Goal: Information Seeking & Learning: Learn about a topic

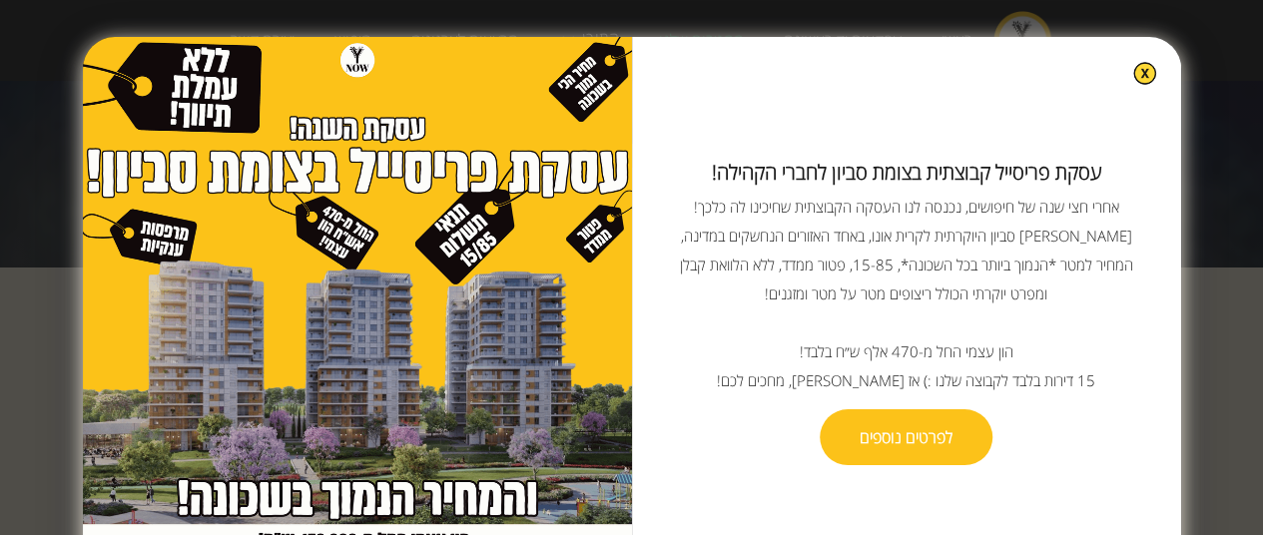
click at [1133, 75] on img at bounding box center [1144, 73] width 23 height 23
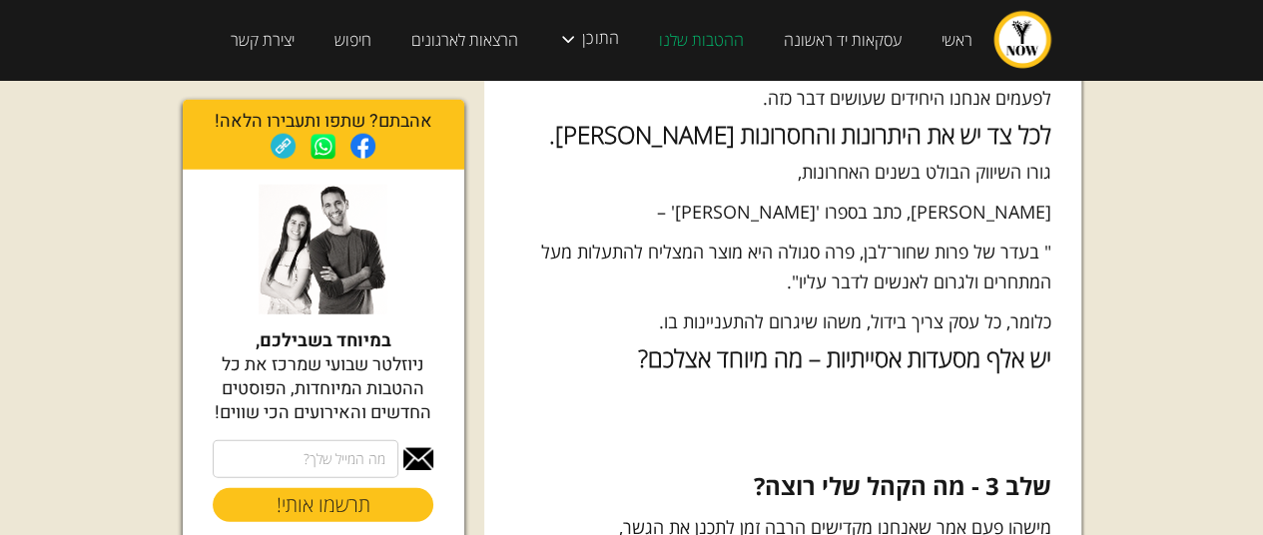
scroll to position [2495, 0]
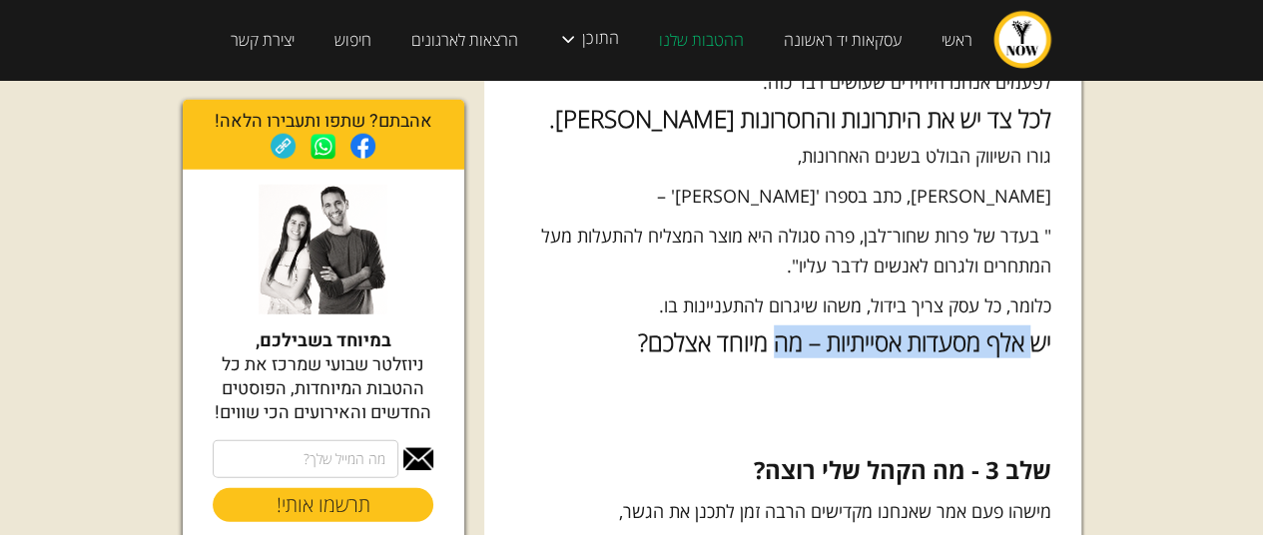
drag, startPoint x: 1003, startPoint y: 320, endPoint x: 753, endPoint y: 330, distance: 250.7
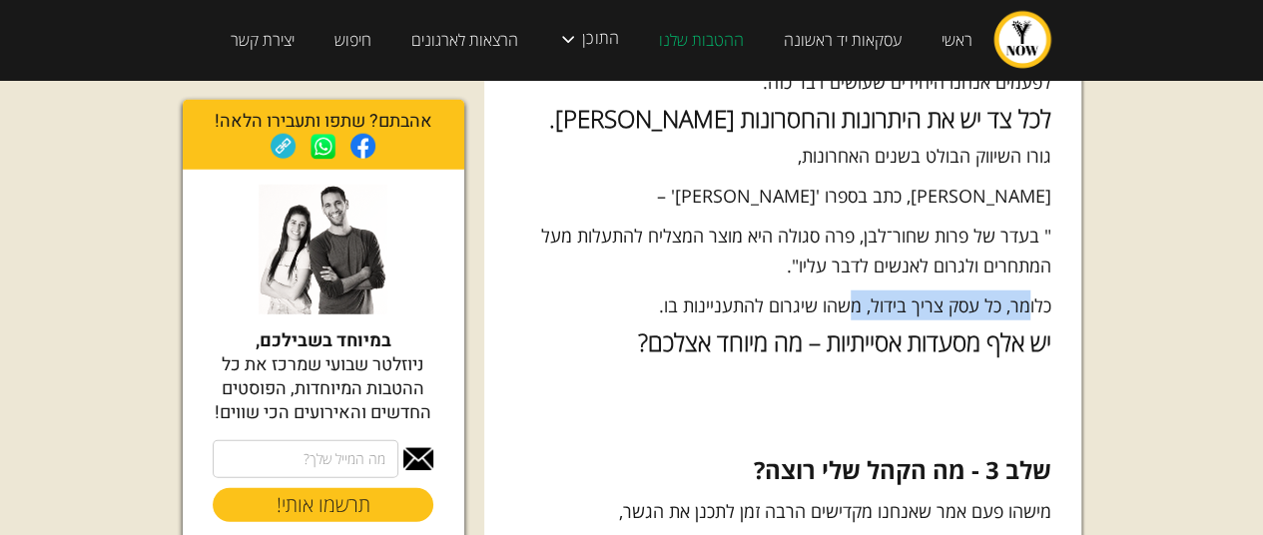
drag, startPoint x: 1024, startPoint y: 268, endPoint x: 830, endPoint y: 281, distance: 194.1
click at [832, 290] on p "כלומר, כל עסק צריך בידול, משהו שיגרום להתעניינות בו." at bounding box center [782, 305] width 537 height 30
click at [830, 290] on p "כלומר, כל עסק צריך בידול, משהו שיגרום להתעניינות בו." at bounding box center [782, 305] width 537 height 30
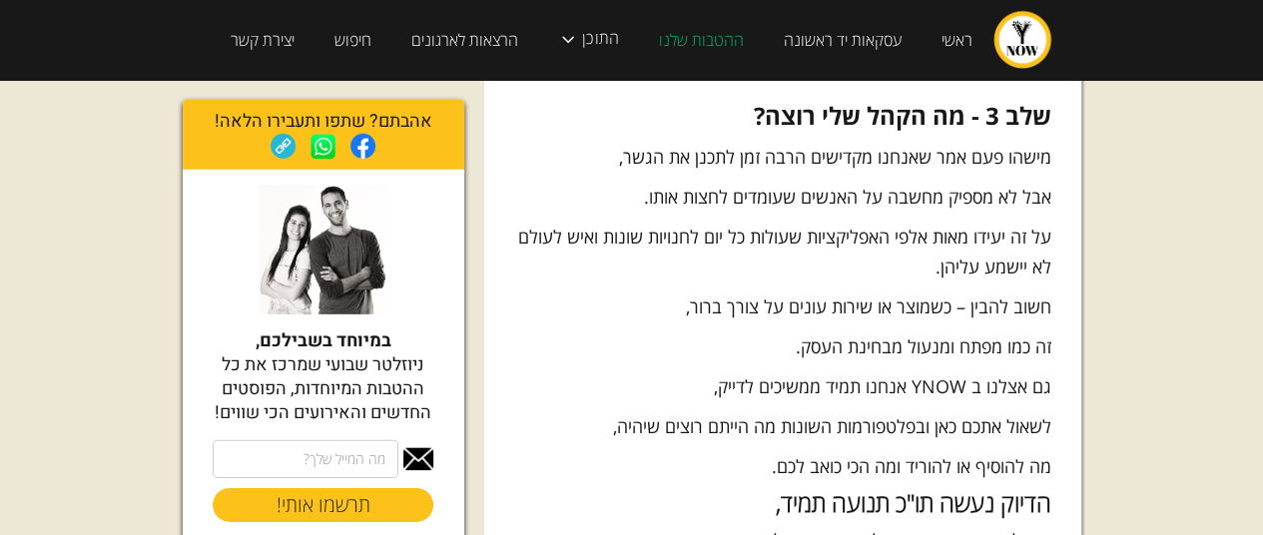
scroll to position [2895, 0]
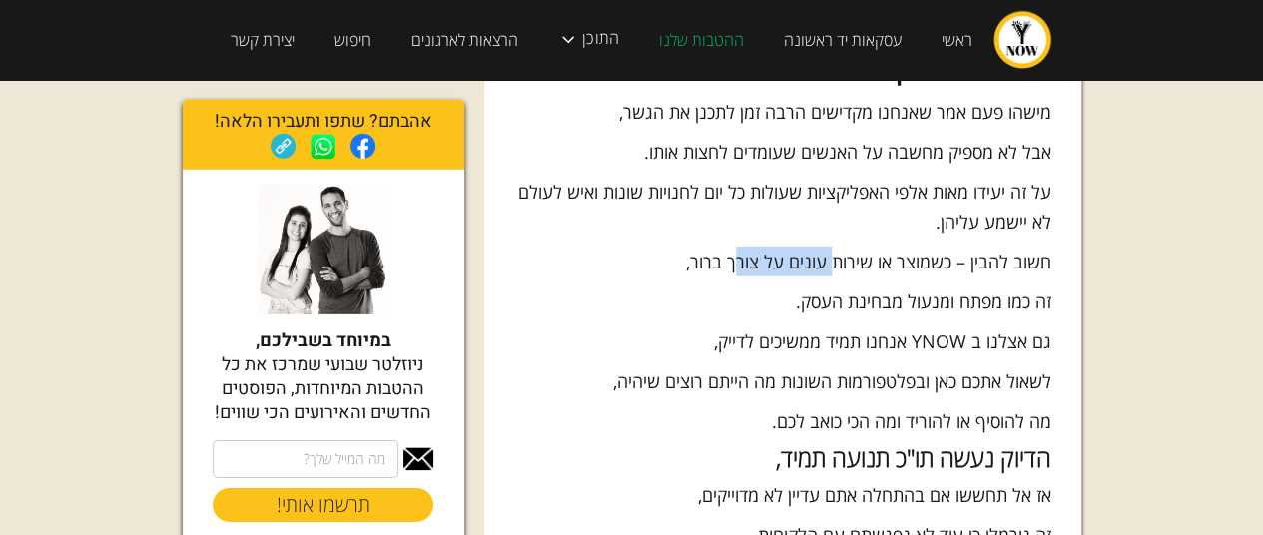
drag, startPoint x: 789, startPoint y: 230, endPoint x: 708, endPoint y: 239, distance: 81.3
click at [717, 247] on p "חשוב להבין – כשמוצר או שירות עונים על צורך ברור," at bounding box center [782, 262] width 537 height 30
click at [708, 247] on p "חשוב להבין – כשמוצר או שירות עונים על צורך ברור," at bounding box center [782, 262] width 537 height 30
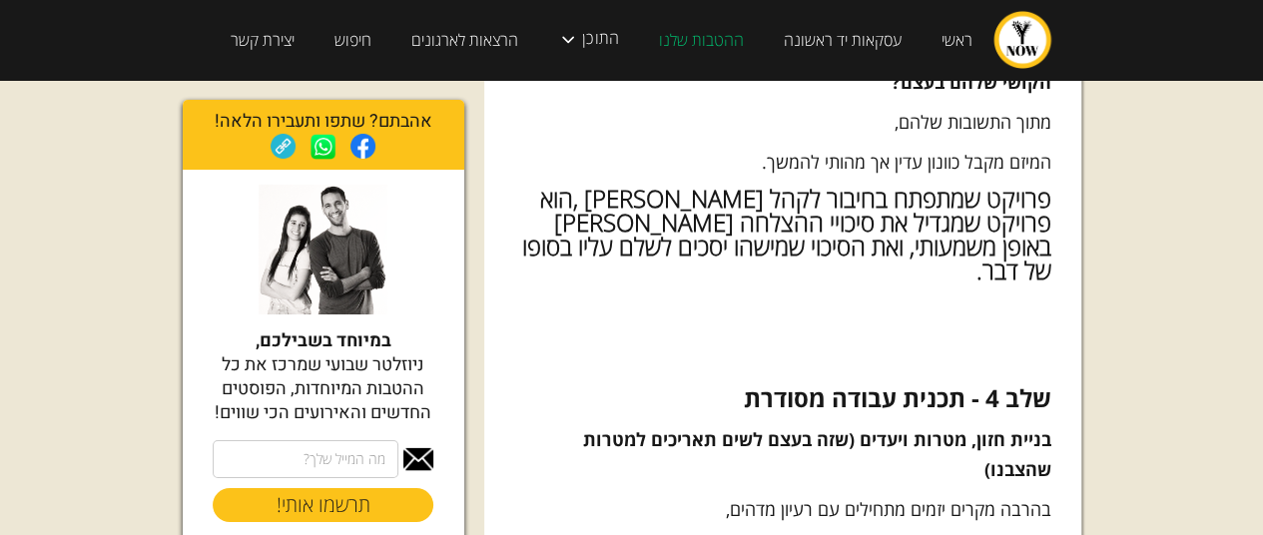
scroll to position [3693, 0]
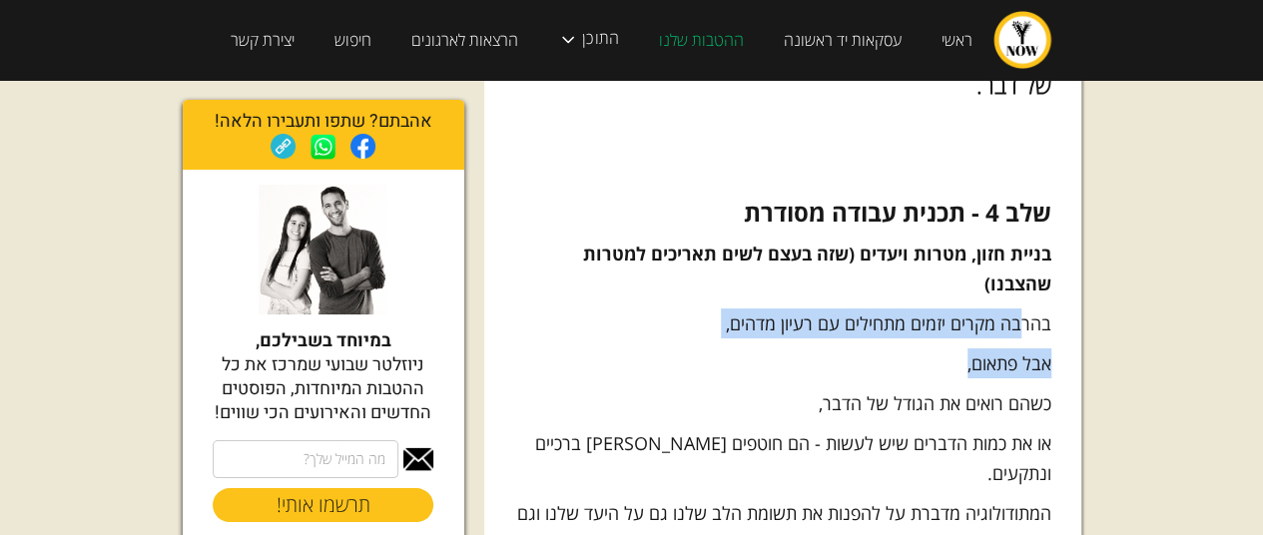
drag, startPoint x: 1022, startPoint y: 237, endPoint x: 895, endPoint y: 272, distance: 131.8
click at [902, 272] on div "טוב , בואו נתחיל בלהגיד רגע את האמת… לכמה מאיתנו היה רגע בחיים שאמרנו לעצמנו "[…" at bounding box center [782, 335] width 537 height 7257
click at [894, 348] on p "אבל פתאום," at bounding box center [782, 363] width 537 height 30
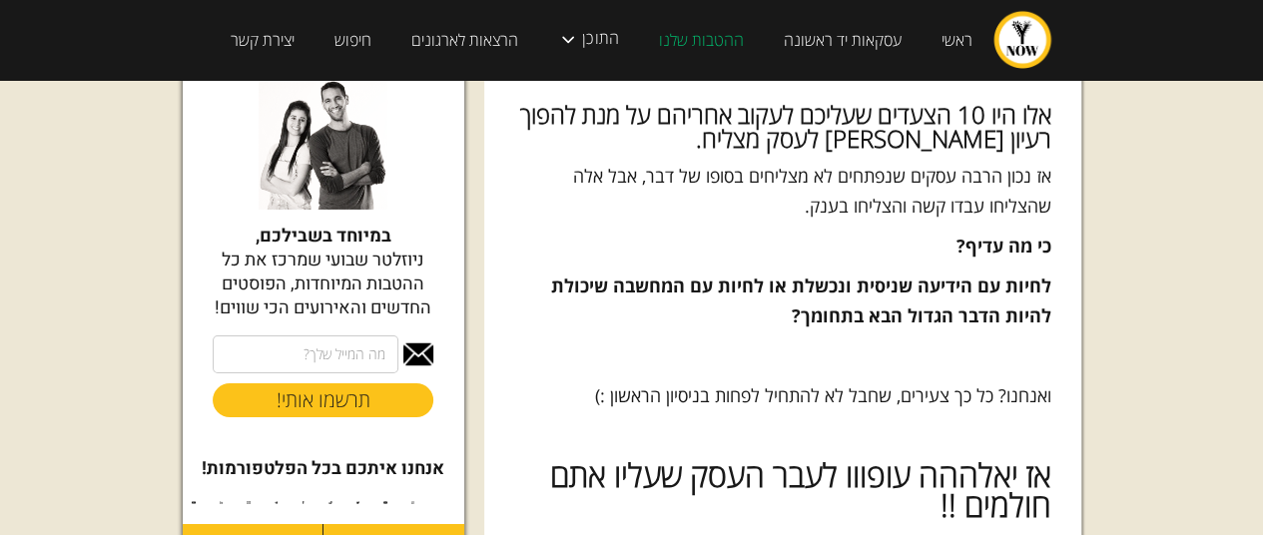
scroll to position [7087, 0]
